Goal: Task Accomplishment & Management: Manage account settings

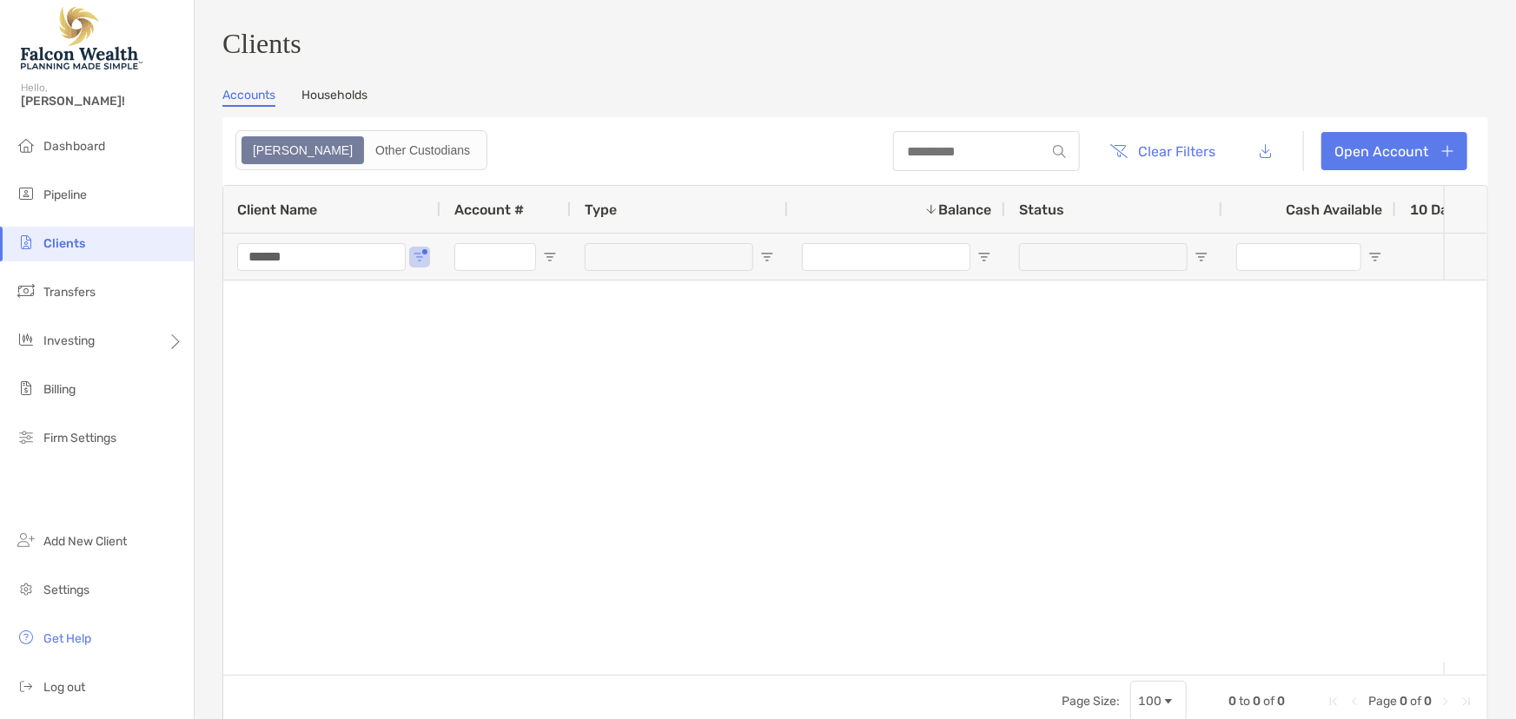
drag, startPoint x: 216, startPoint y: 267, endPoint x: 187, endPoint y: 268, distance: 29.5
click at [187, 268] on div "Clients Hello, [PERSON_NAME]! Dashboard Pipeline Clients Transfers Investing Bi…" at bounding box center [758, 359] width 1516 height 719
type input "******"
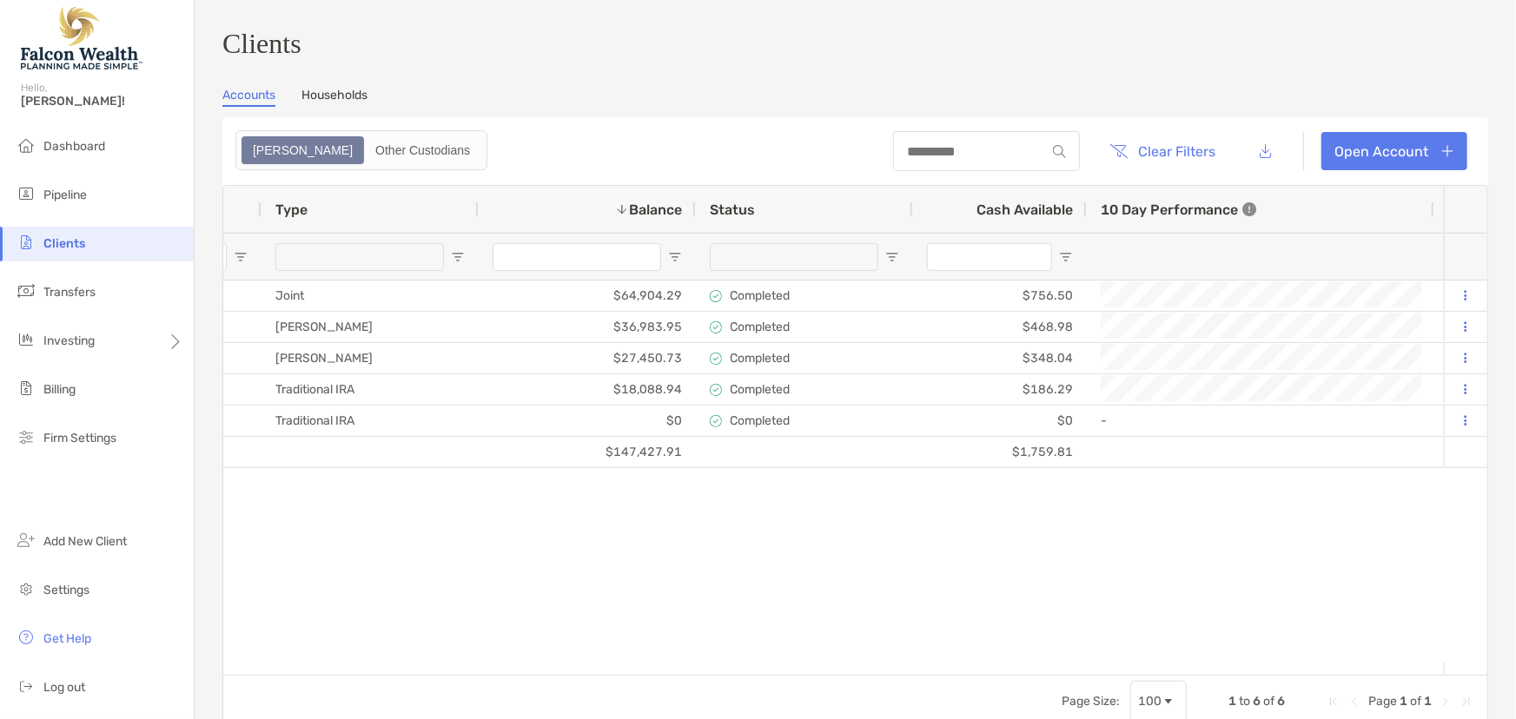
scroll to position [0, 372]
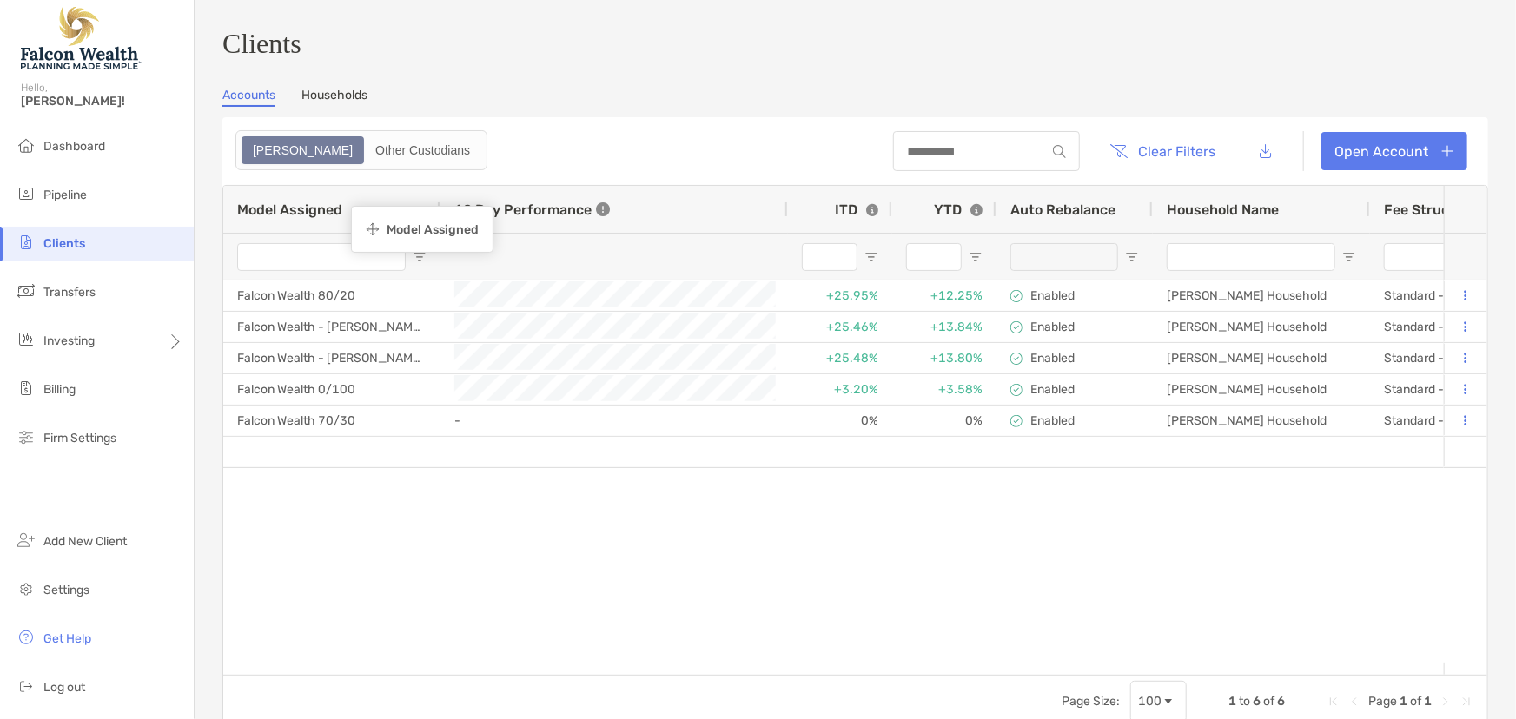
drag, startPoint x: 876, startPoint y: 215, endPoint x: 357, endPoint y: 208, distance: 518.6
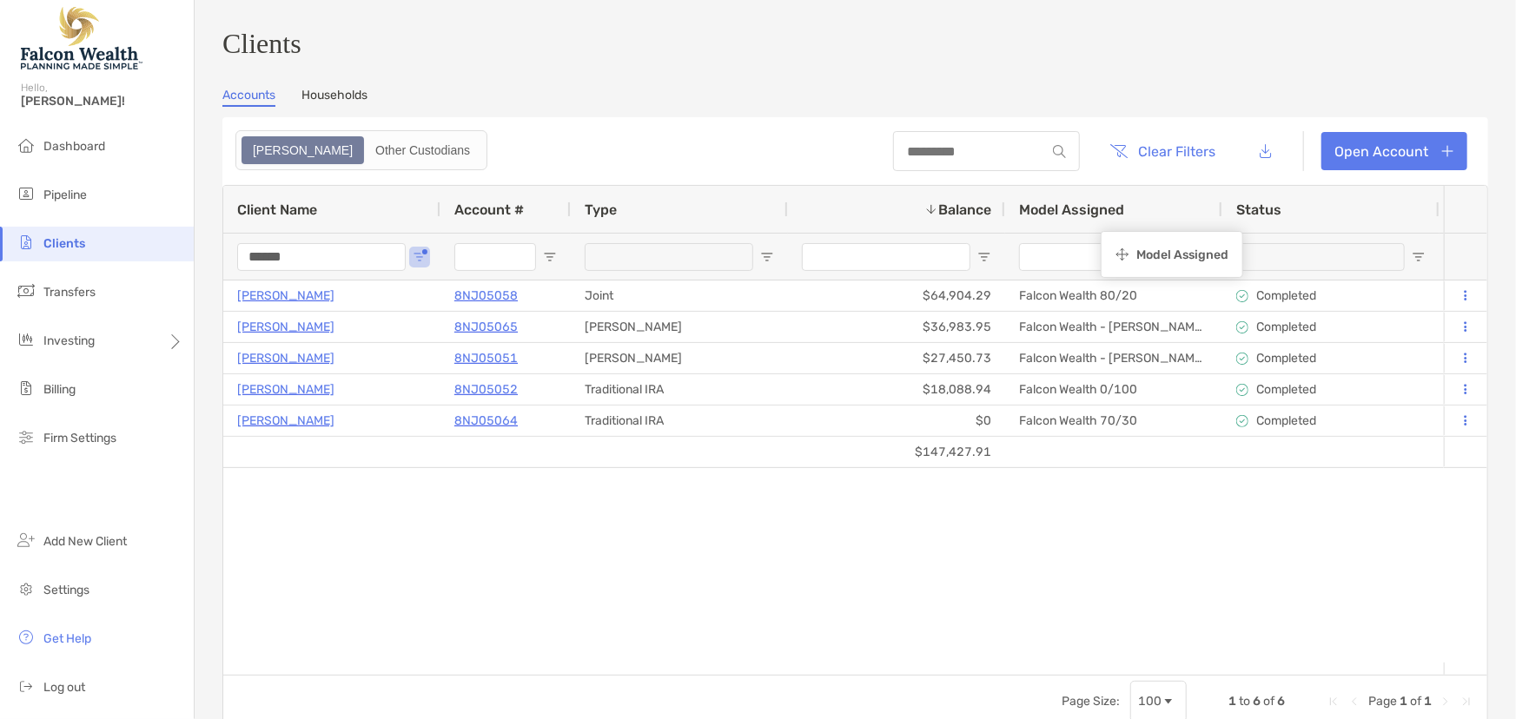
drag, startPoint x: 1422, startPoint y: 215, endPoint x: 1109, endPoint y: 235, distance: 313.3
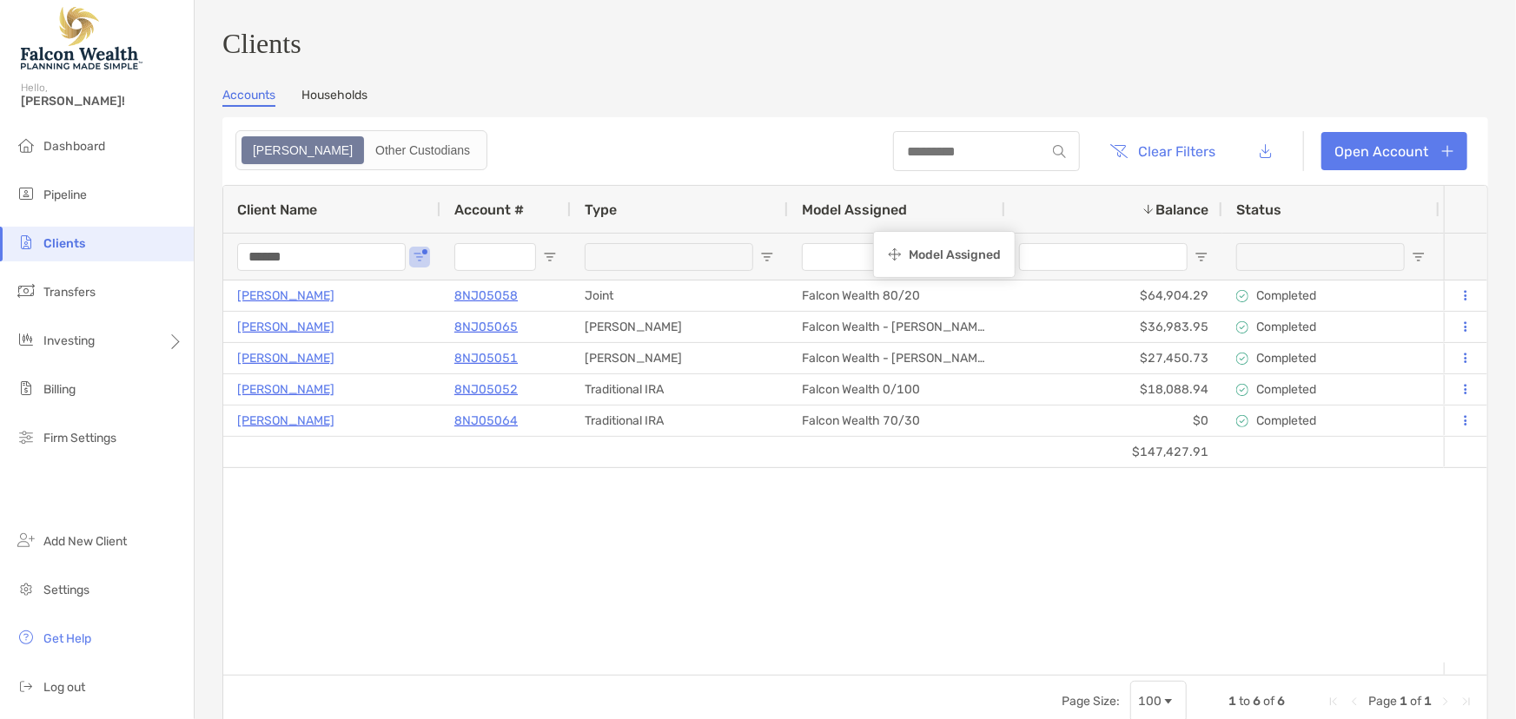
drag, startPoint x: 1094, startPoint y: 217, endPoint x: 882, endPoint y: 234, distance: 213.4
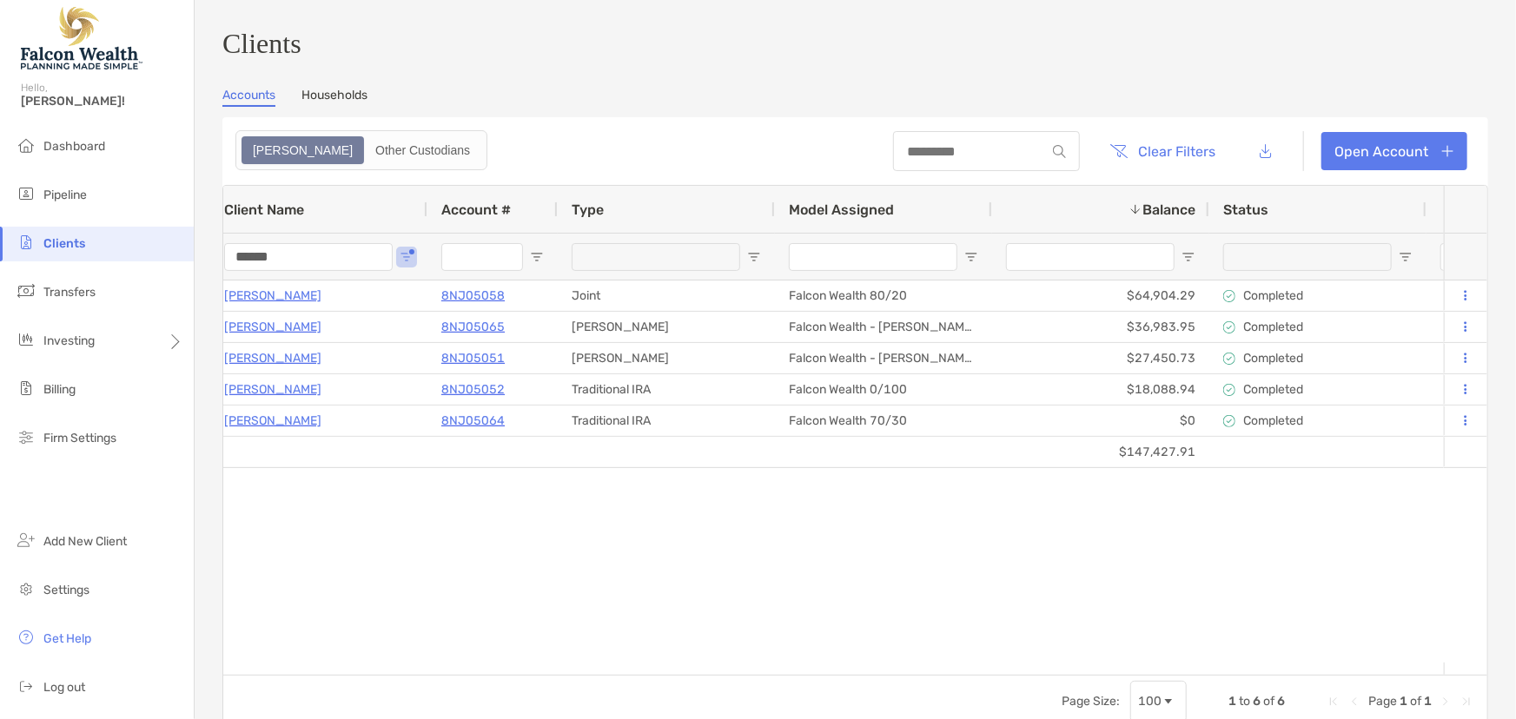
scroll to position [0, 24]
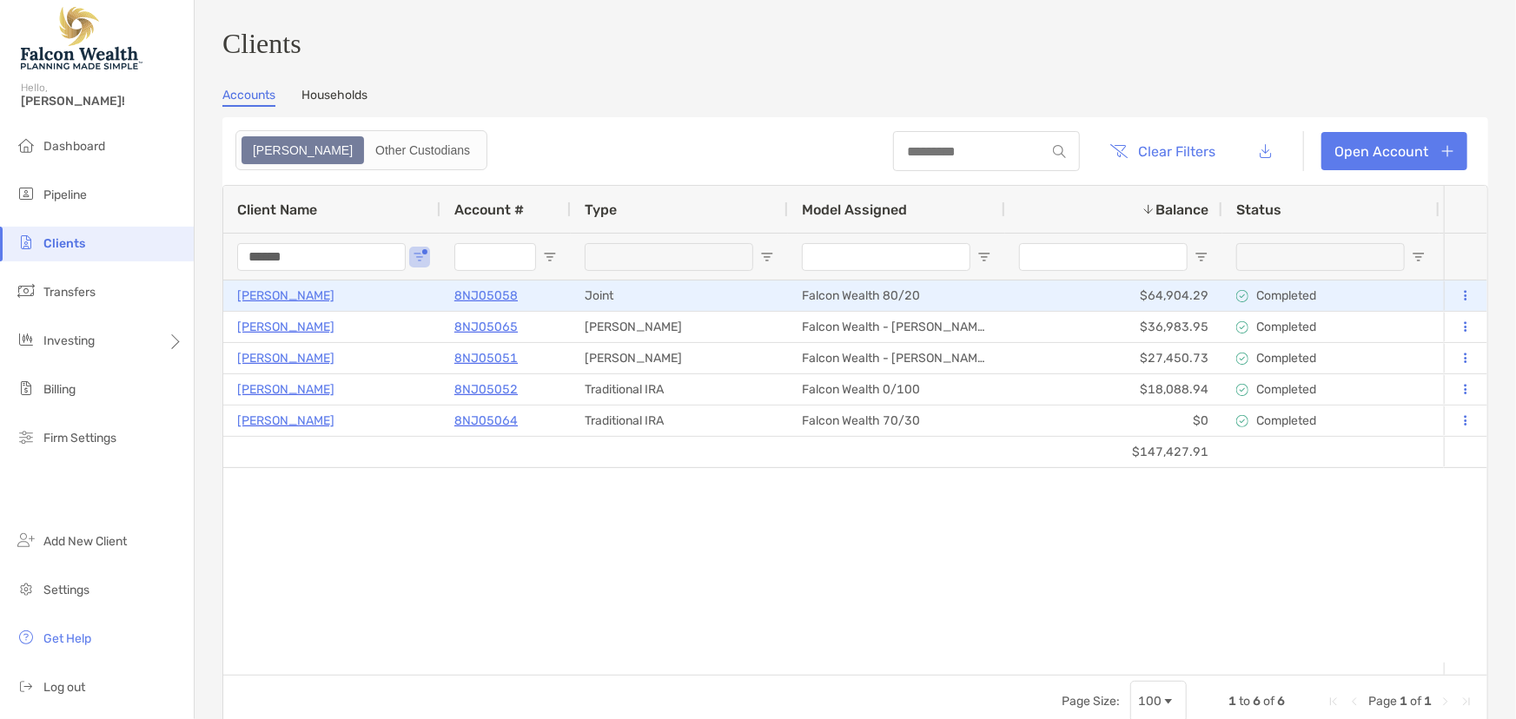
click at [484, 302] on p "8NJ05058" at bounding box center [485, 296] width 63 height 22
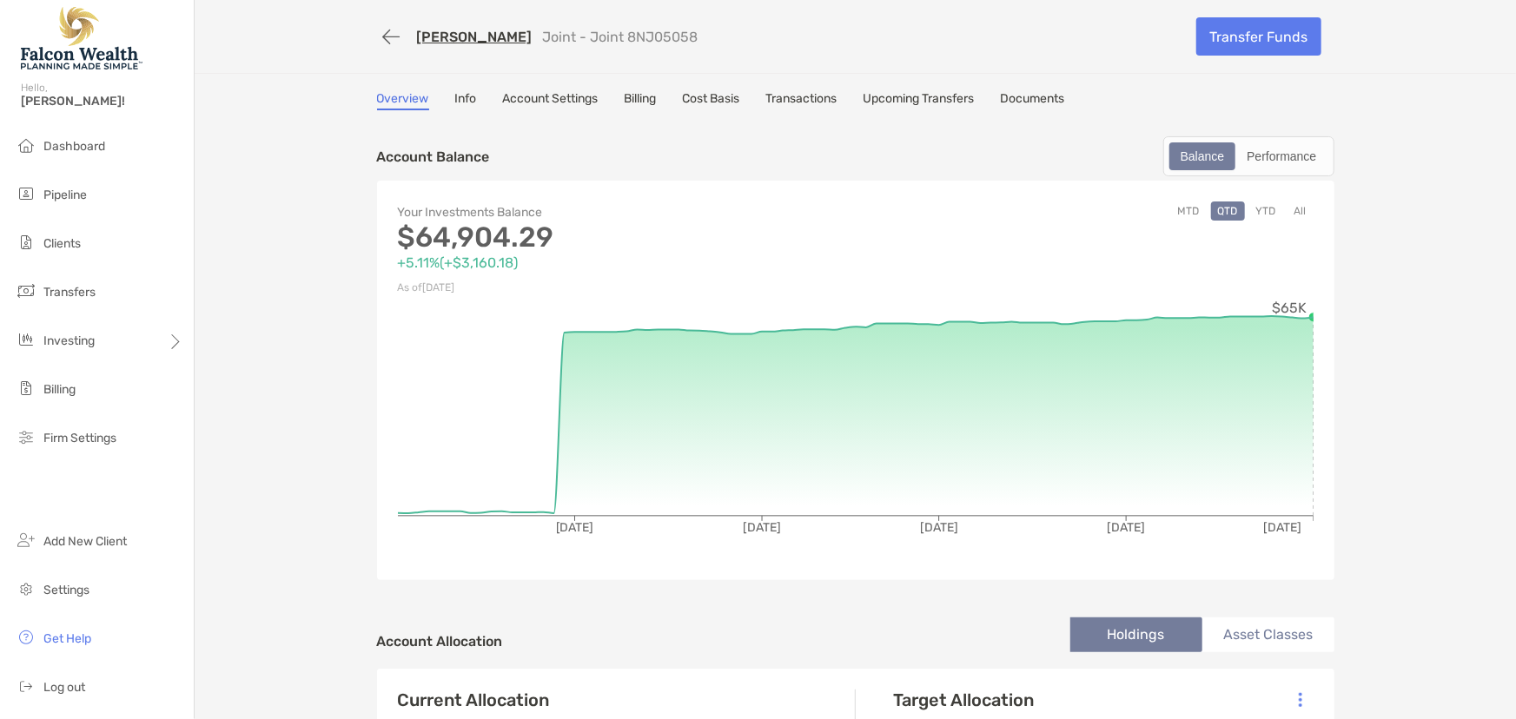
scroll to position [473, 0]
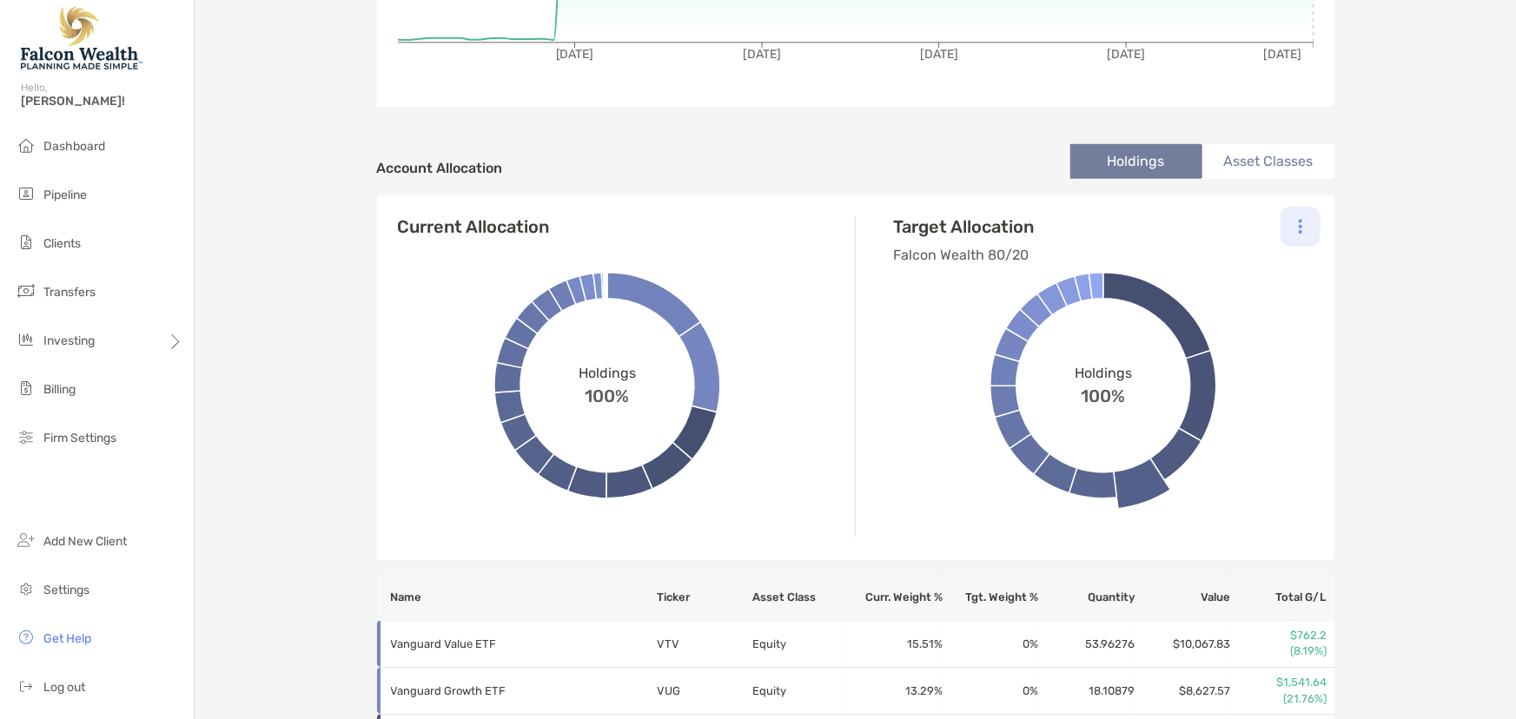
click at [1289, 217] on div at bounding box center [1300, 227] width 40 height 40
click at [1190, 275] on p "Change Model" at bounding box center [1181, 274] width 79 height 22
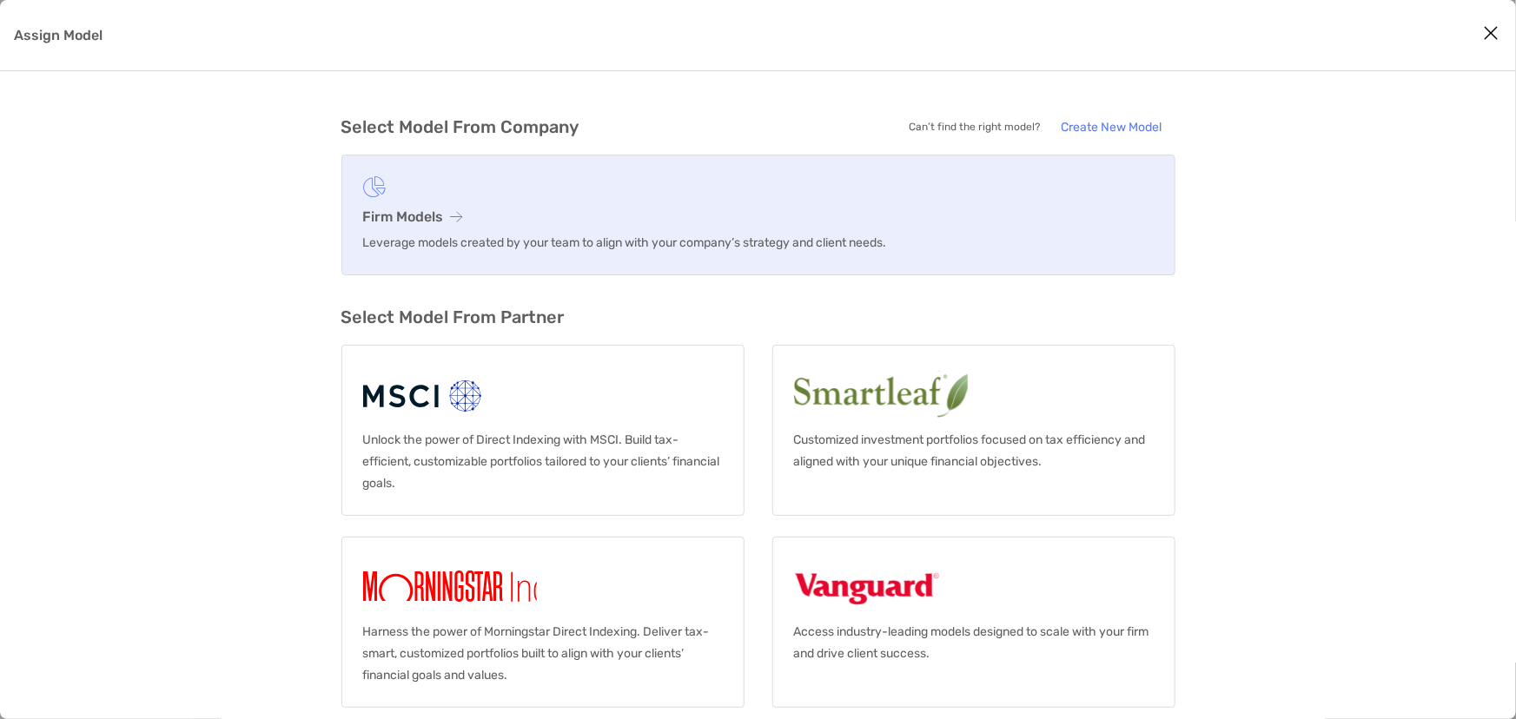
click at [458, 241] on p "Leverage models created by your team to align with your company’s strategy and …" at bounding box center [758, 243] width 790 height 22
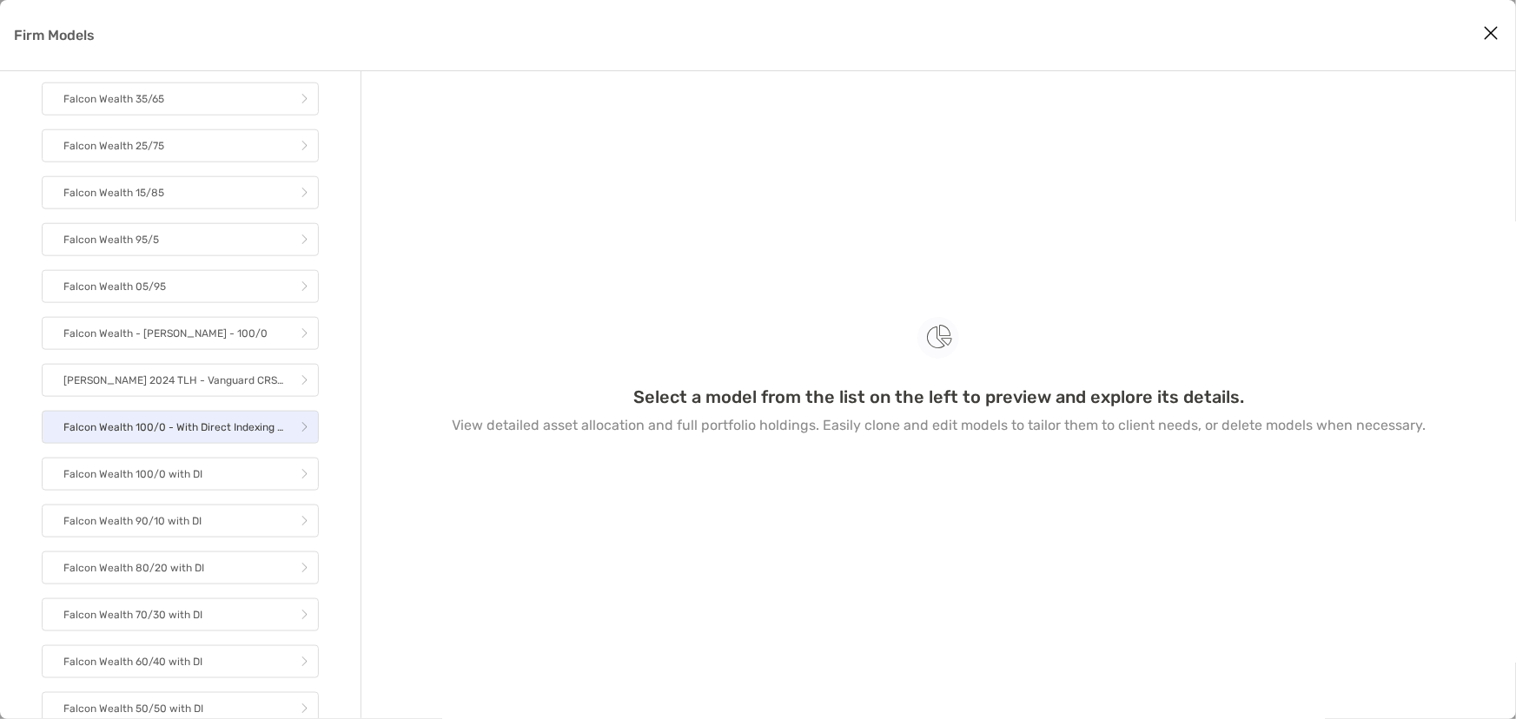
scroll to position [924, 0]
click at [234, 224] on link "Falcon Wealth 95/5" at bounding box center [180, 233] width 277 height 33
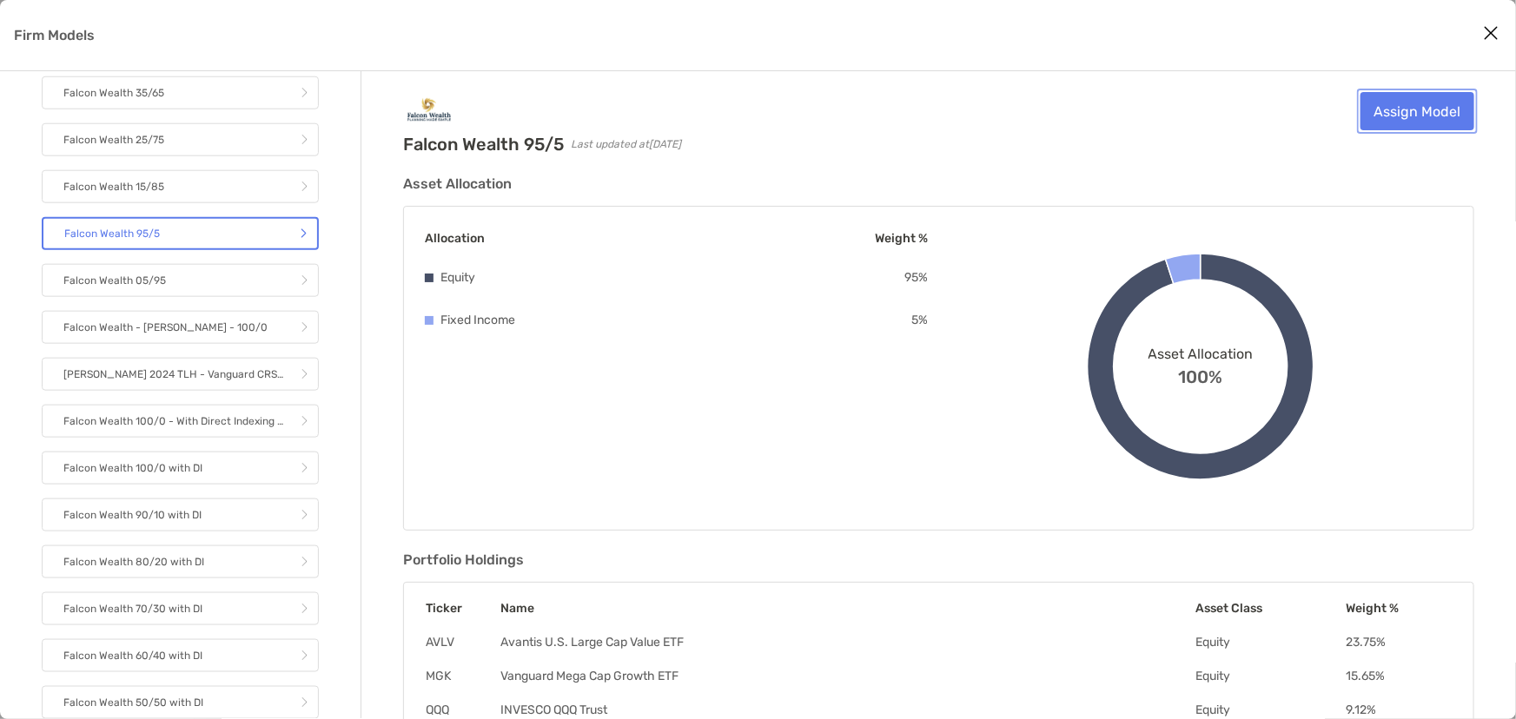
click at [1418, 109] on link "Assign Model" at bounding box center [1417, 111] width 114 height 38
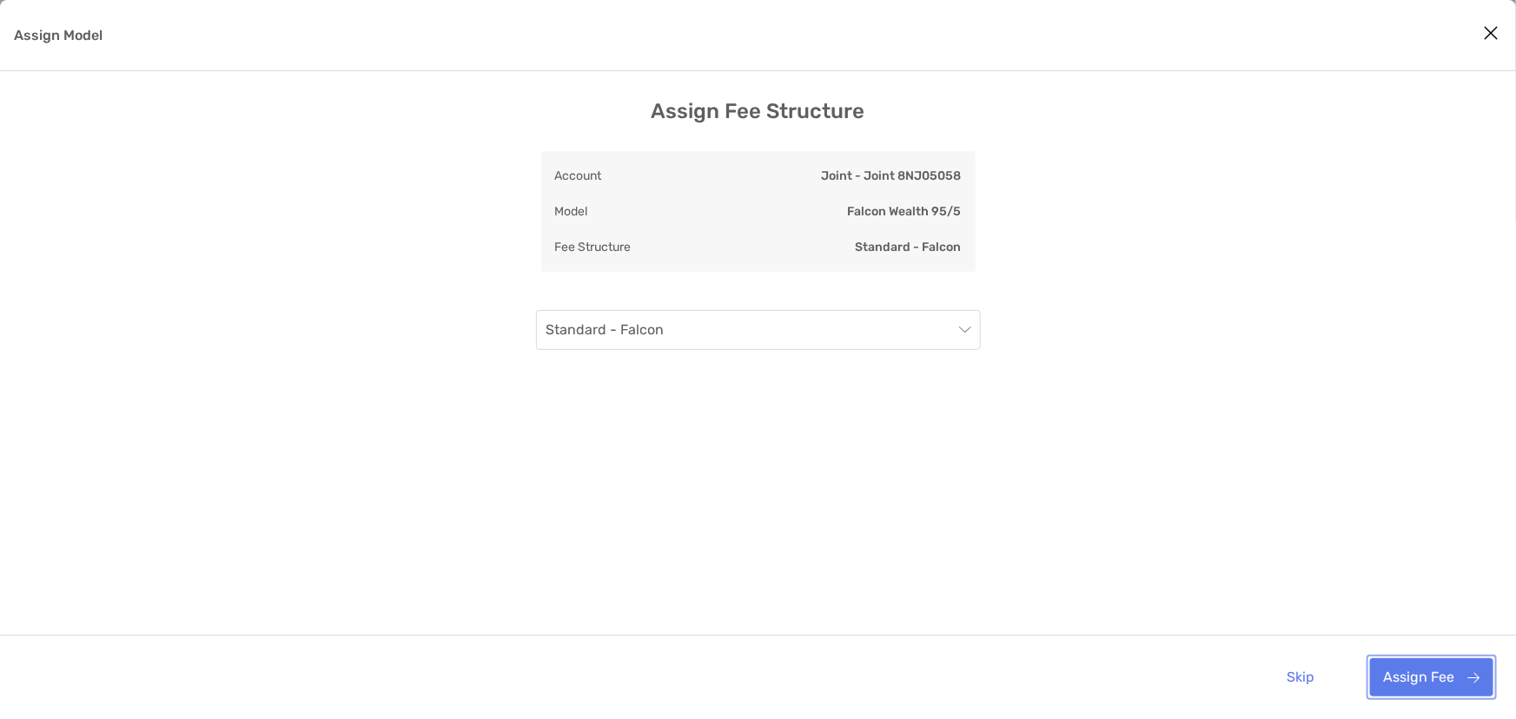
click at [1418, 682] on button "Assign Fee" at bounding box center [1431, 677] width 123 height 38
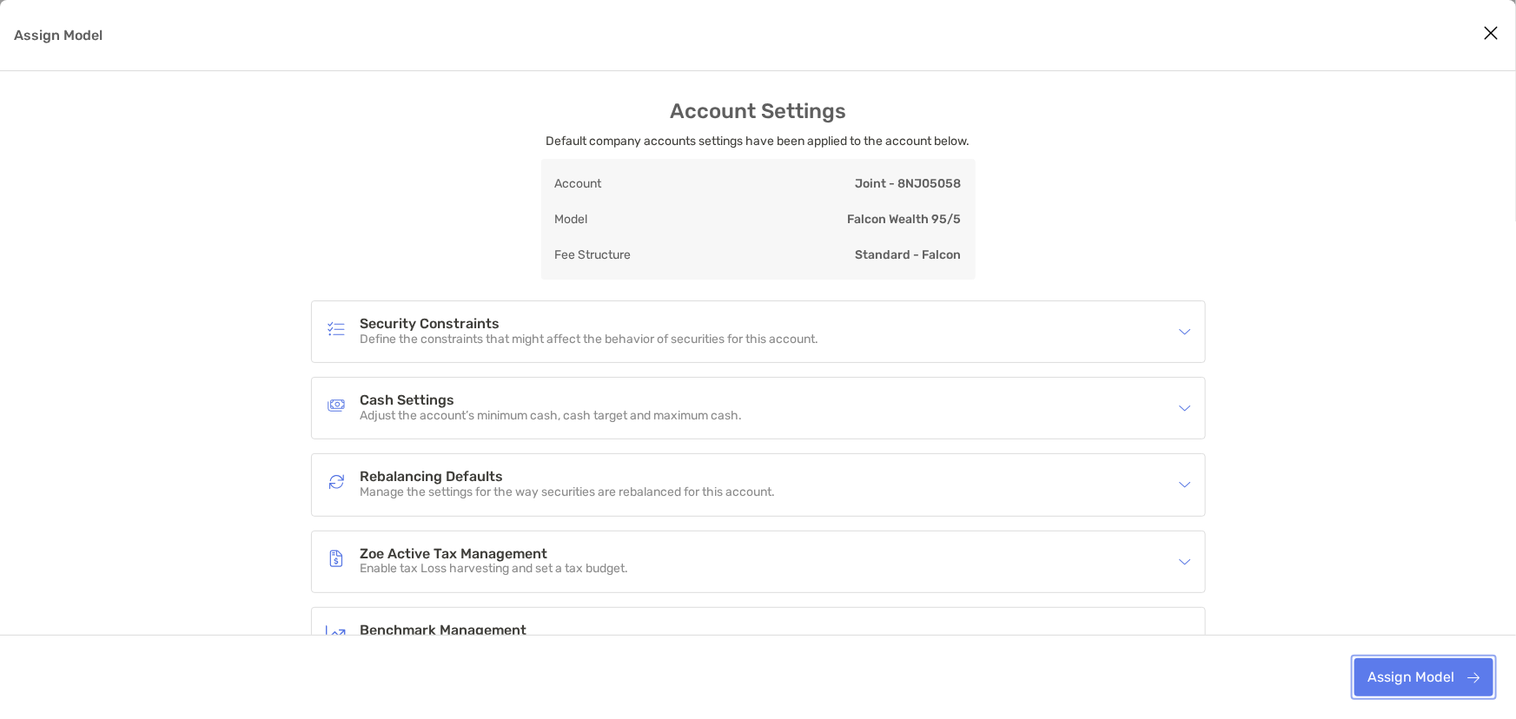
click at [1411, 676] on button "Assign Model" at bounding box center [1423, 677] width 139 height 38
